Goal: Find specific page/section

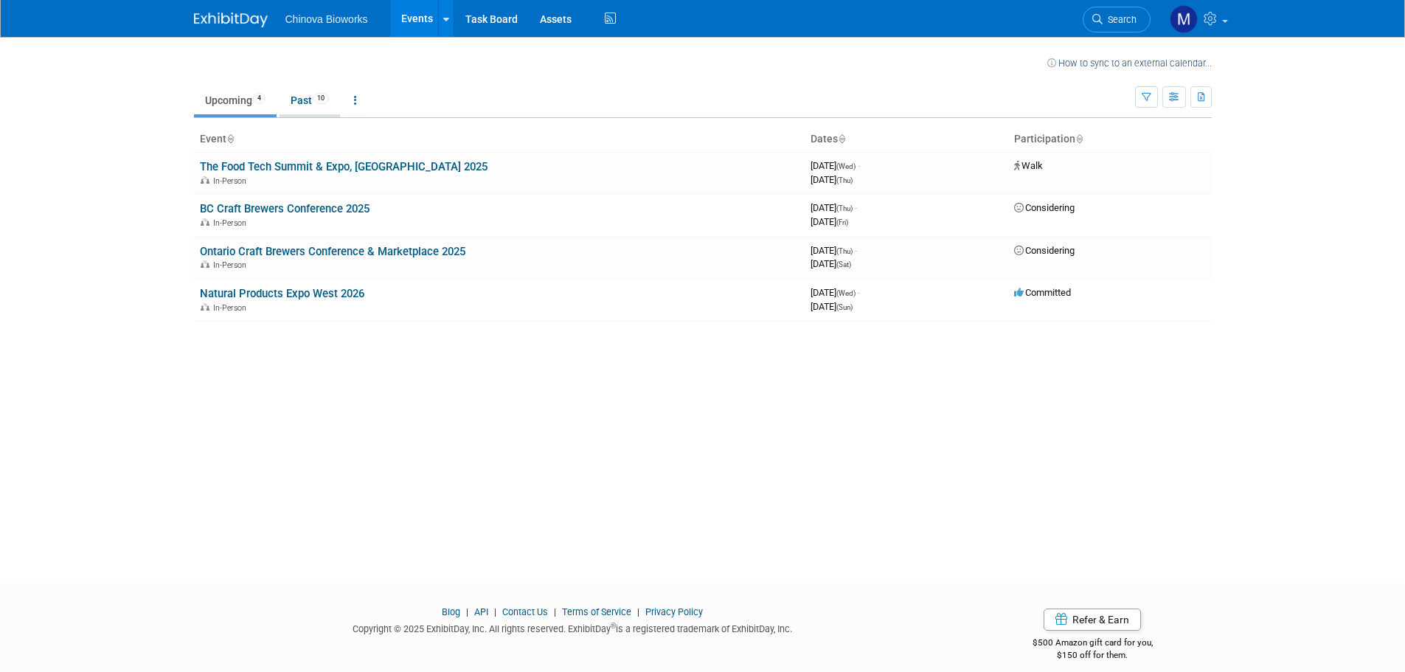
click at [324, 95] on span "10" at bounding box center [321, 98] width 16 height 11
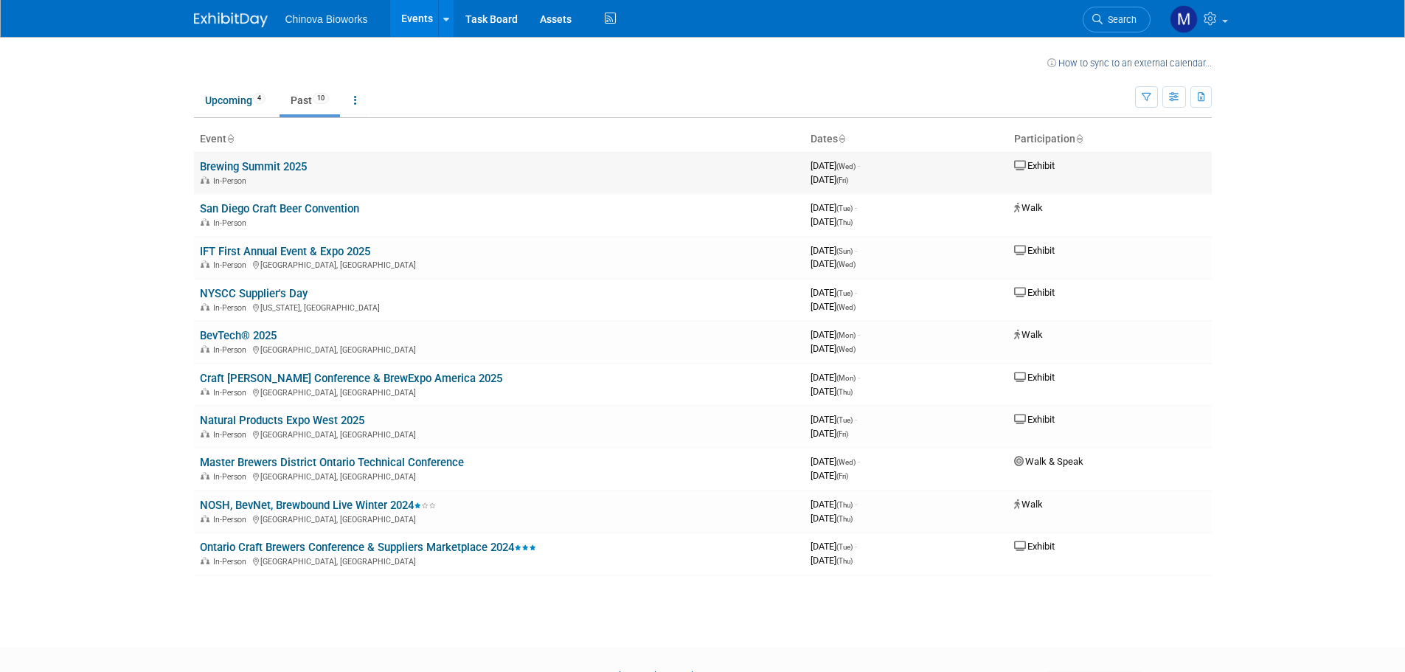
click at [533, 175] on div "In-Person" at bounding box center [499, 180] width 599 height 12
click at [226, 168] on link "​​Brewing Summit 2025" at bounding box center [253, 166] width 107 height 13
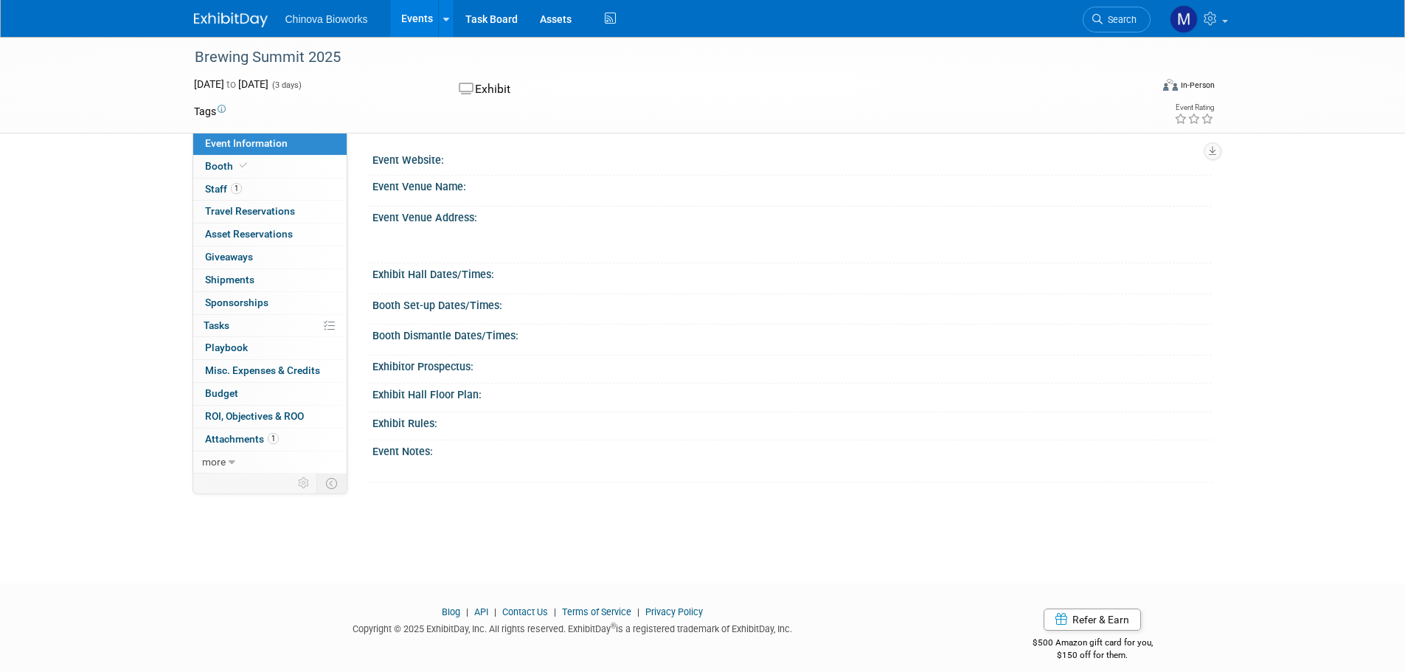
click at [288, 61] on div "​​Brewing Summit 2025" at bounding box center [659, 57] width 939 height 27
copy div "​​Brewing Summit 2025"
